Goal: Find specific page/section: Find specific page/section

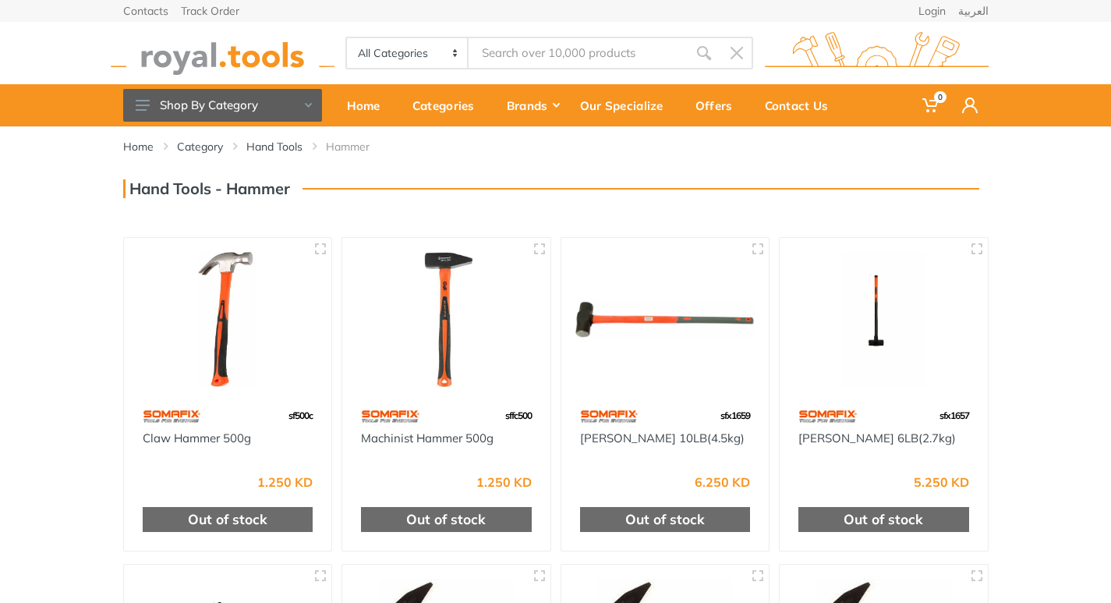
click at [440, 383] on img at bounding box center [446, 319] width 180 height 135
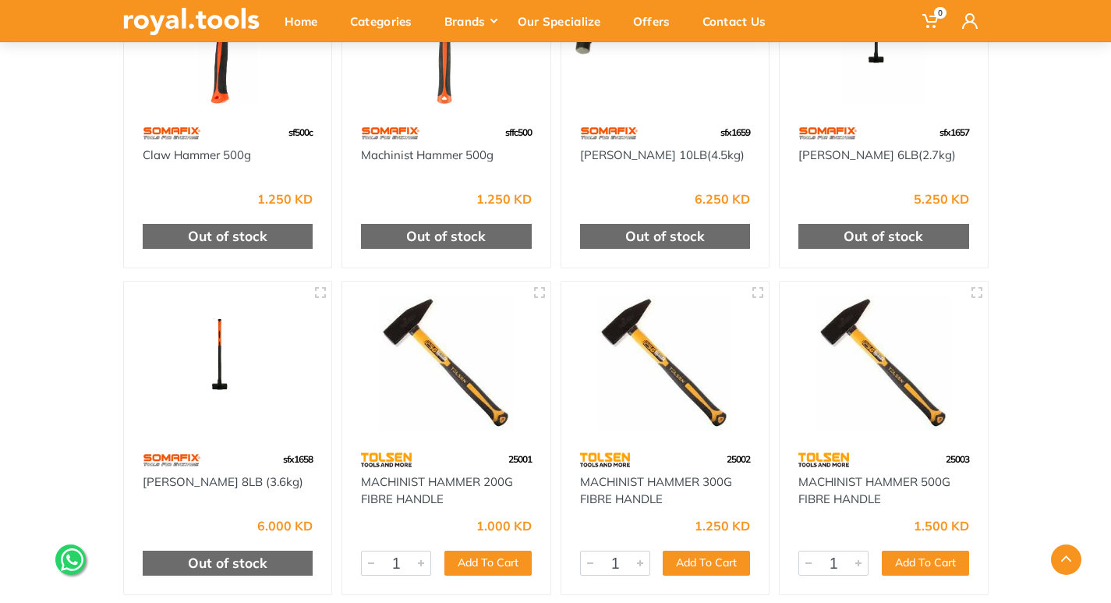
scroll to position [312, 0]
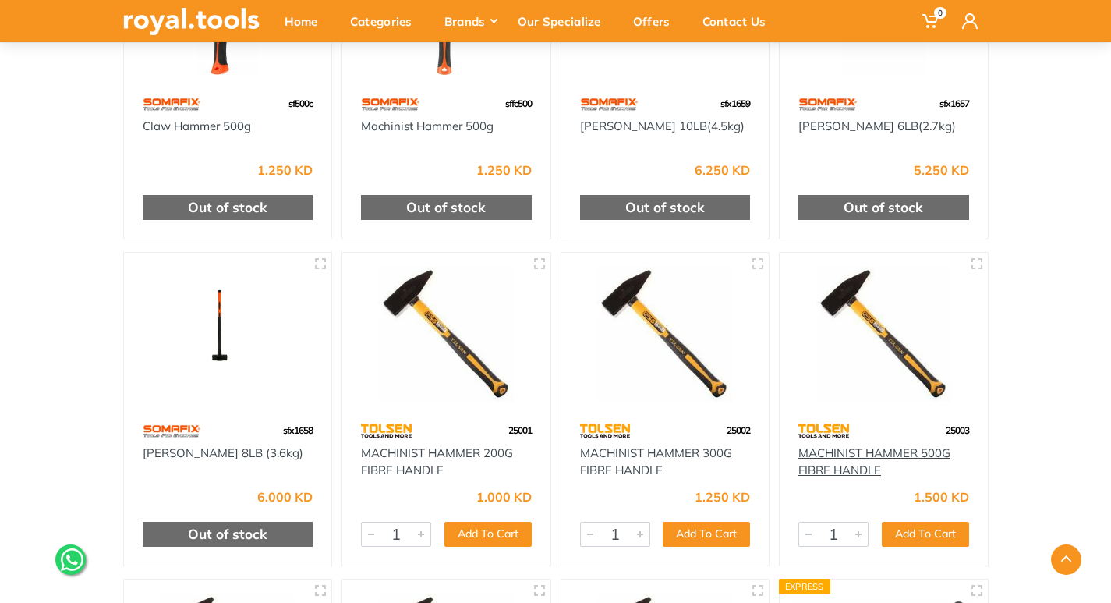
click at [862, 455] on link "MACHINIST HAMMER 500G FIBRE HANDLE" at bounding box center [874, 461] width 152 height 33
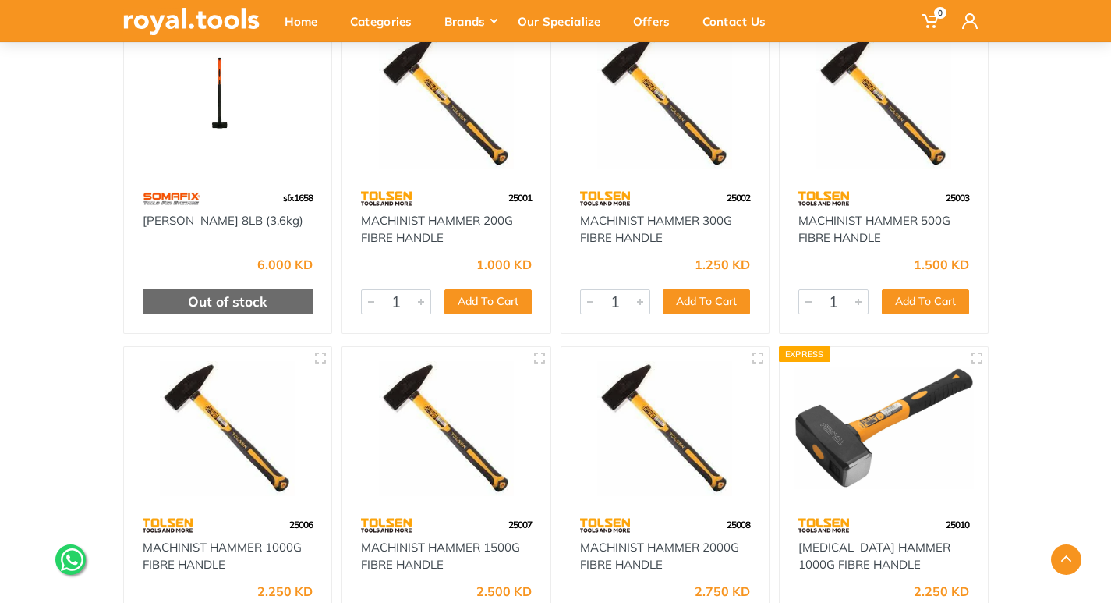
scroll to position [546, 0]
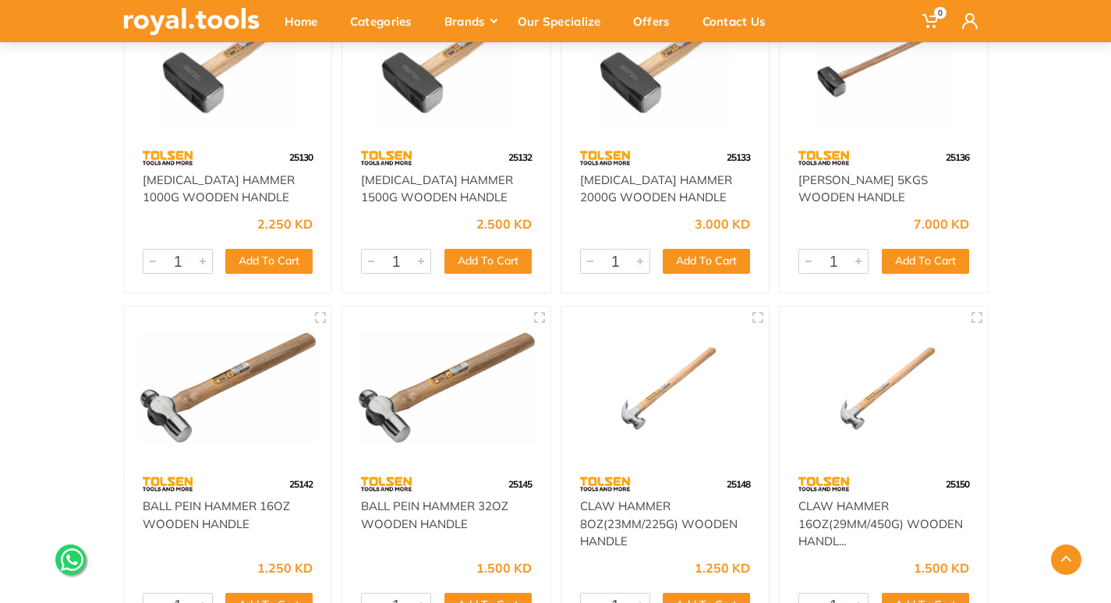
scroll to position [3586, 0]
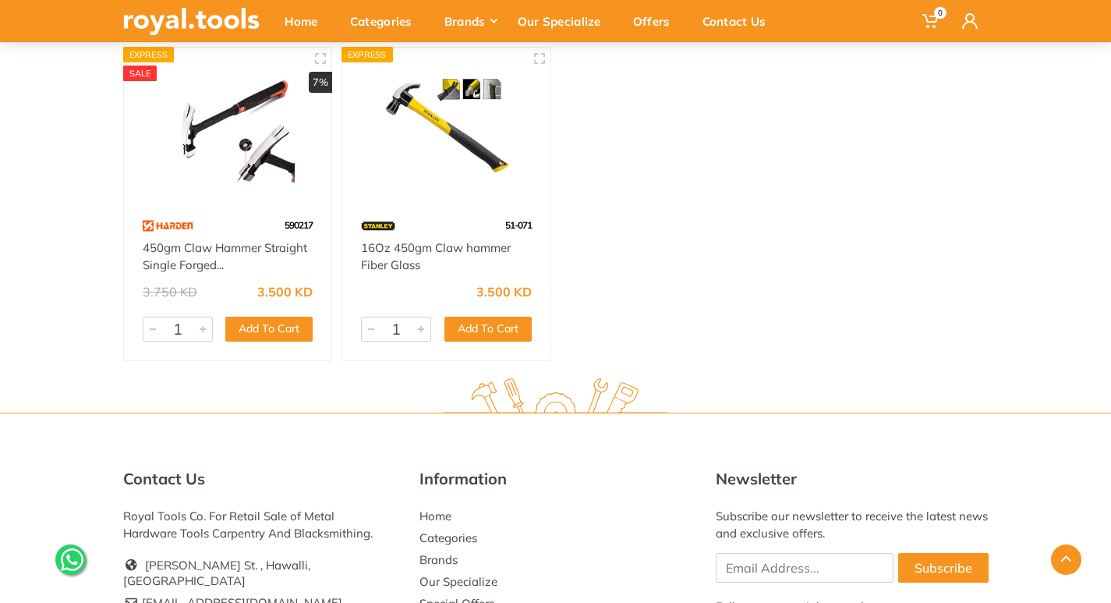
scroll to position [5871, 0]
